Goal: Information Seeking & Learning: Learn about a topic

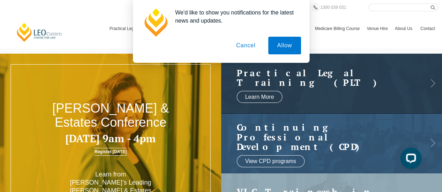
click at [247, 46] on button "Cancel" at bounding box center [245, 46] width 37 height 18
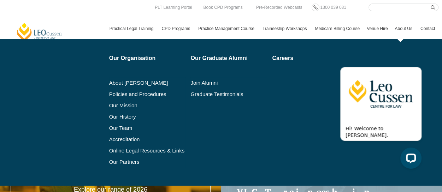
click at [398, 28] on link "About Us" at bounding box center [403, 28] width 25 height 20
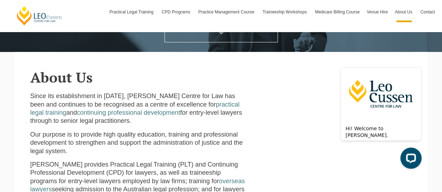
scroll to position [141, 0]
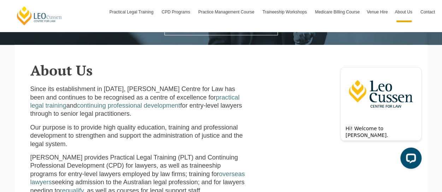
click at [198, 118] on p "Since its establishment in [DATE], [PERSON_NAME] Centre for Law has been and co…" at bounding box center [139, 101] width 218 height 33
